Goal: Check status: Check status

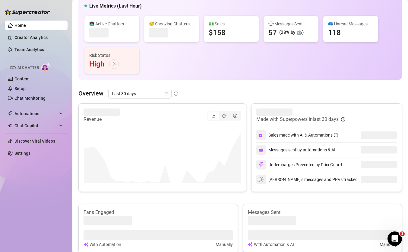
scroll to position [62, 0]
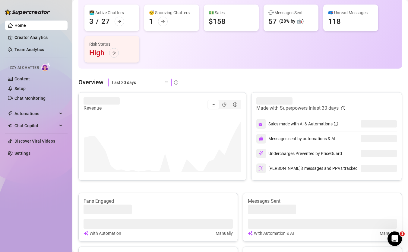
click at [135, 85] on span "Last 30 days" at bounding box center [140, 82] width 56 height 9
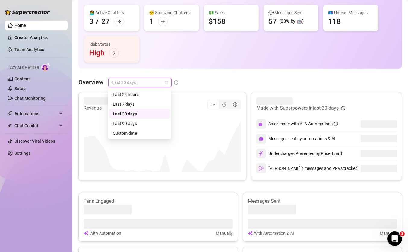
click at [151, 83] on span "Last 30 days" at bounding box center [140, 82] width 56 height 9
click at [150, 134] on div "Custom date" at bounding box center [140, 133] width 54 height 7
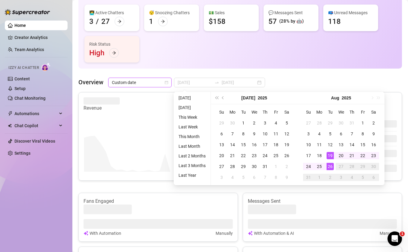
type input "[DATE]"
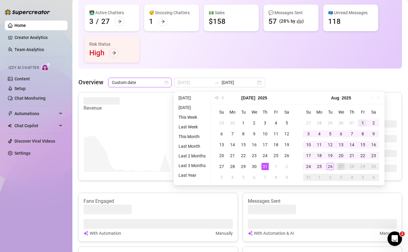
type input "2025-08-01"
click at [361, 120] on div "1" at bounding box center [363, 122] width 7 height 7
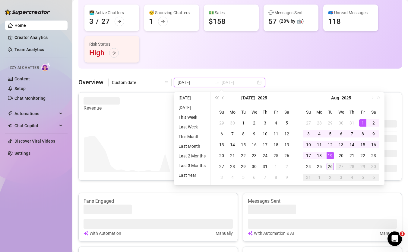
type input "[DATE]"
click at [329, 164] on div "26" at bounding box center [330, 166] width 7 height 7
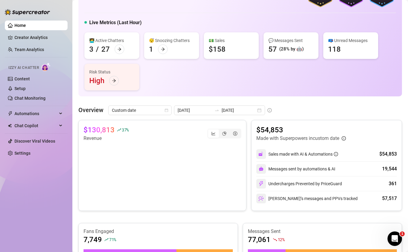
scroll to position [43, 0]
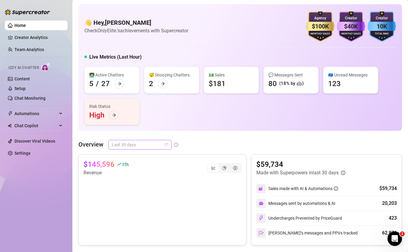
click at [169, 141] on div "Last 30 days" at bounding box center [139, 145] width 63 height 10
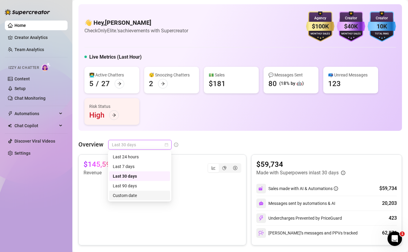
click at [146, 197] on div "Custom date" at bounding box center [140, 195] width 54 height 7
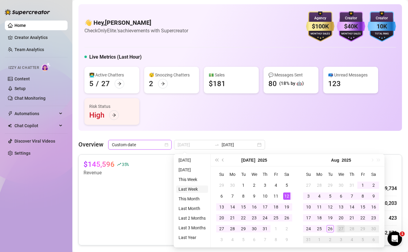
type input "[DATE]"
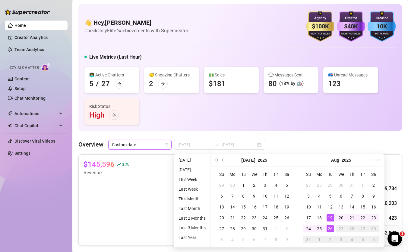
type input "[DATE]"
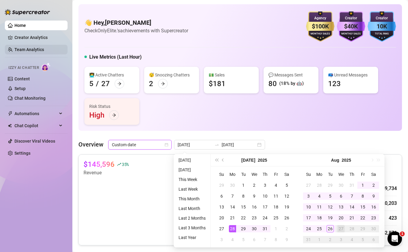
click at [42, 49] on link "Team Analytics" at bounding box center [29, 49] width 30 height 5
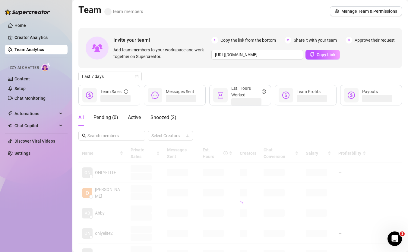
click at [42, 49] on link "Team Analytics" at bounding box center [29, 49] width 30 height 5
click at [103, 78] on span "Last 7 days" at bounding box center [110, 76] width 56 height 9
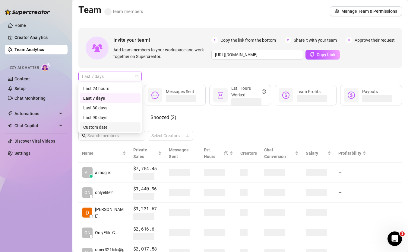
click at [114, 126] on div "Custom date" at bounding box center [110, 127] width 54 height 7
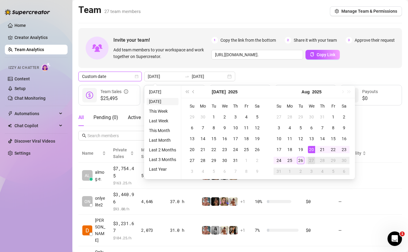
type input "[DATE]"
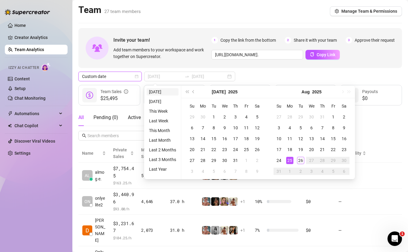
type input "[DATE]"
click at [155, 91] on li "[DATE]" at bounding box center [163, 91] width 32 height 7
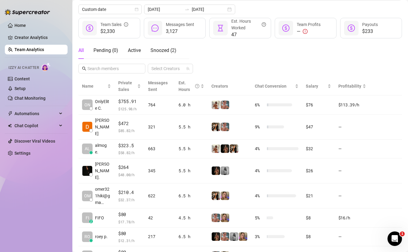
scroll to position [68, 0]
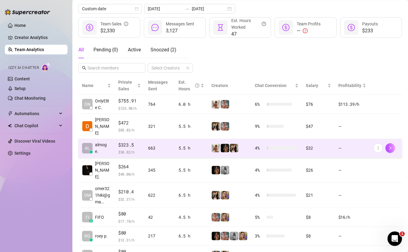
click at [205, 145] on td "5.5 h" at bounding box center [191, 148] width 33 height 19
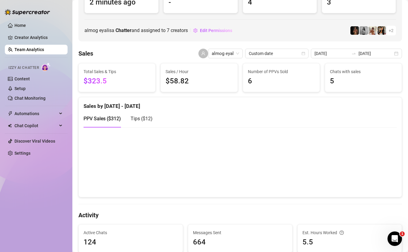
click at [143, 118] on span "Tips ( $12 )" at bounding box center [142, 119] width 22 height 6
click at [38, 34] on link "Creator Analytics" at bounding box center [38, 38] width 48 height 10
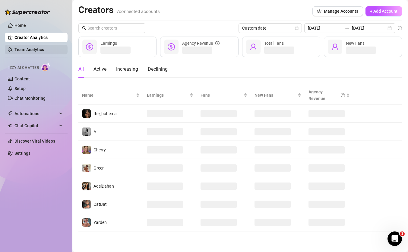
click at [24, 48] on link "Team Analytics" at bounding box center [29, 49] width 30 height 5
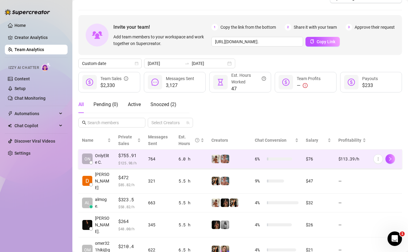
scroll to position [15, 0]
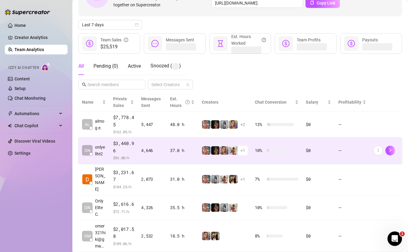
scroll to position [59, 0]
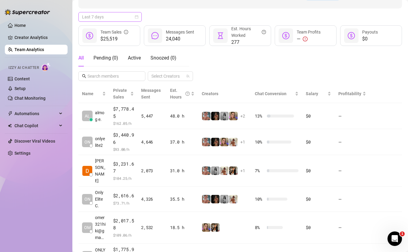
click at [117, 20] on span "Last 7 days" at bounding box center [110, 16] width 56 height 9
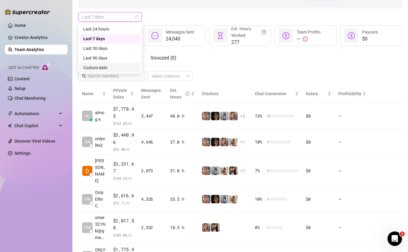
click at [101, 70] on div "Custom date" at bounding box center [110, 67] width 54 height 7
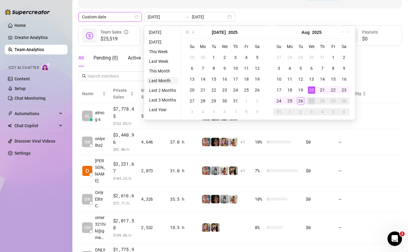
type input "2025-07-26"
type input "[DATE]"
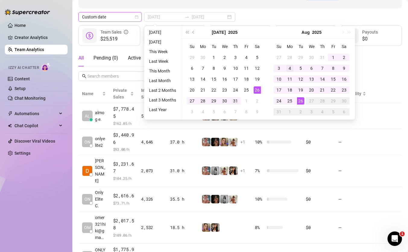
type input "2025-07-13"
type input "[DATE]"
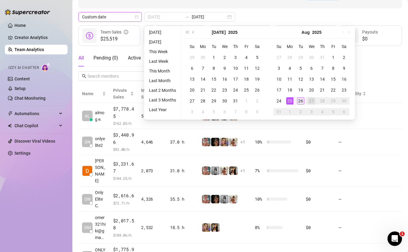
type input "[DATE]"
click at [299, 101] on div "26" at bounding box center [300, 100] width 7 height 7
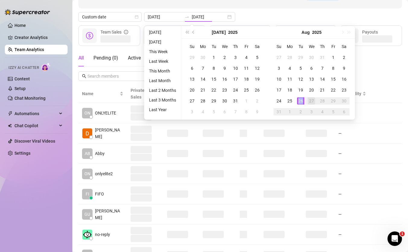
type input "[DATE]"
